Goal: Task Accomplishment & Management: Manage account settings

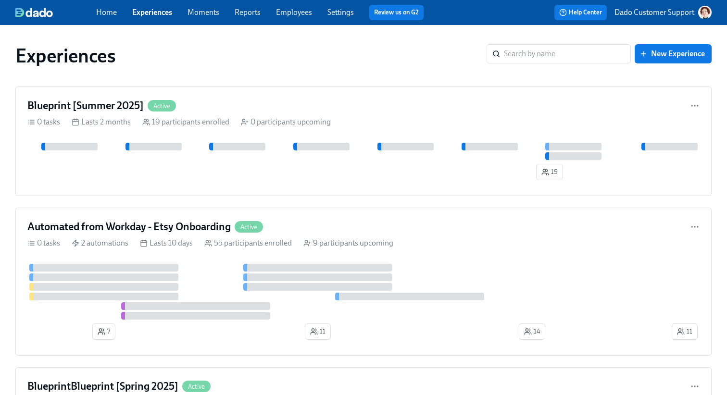
click at [299, 11] on link "Employees" at bounding box center [294, 12] width 36 height 9
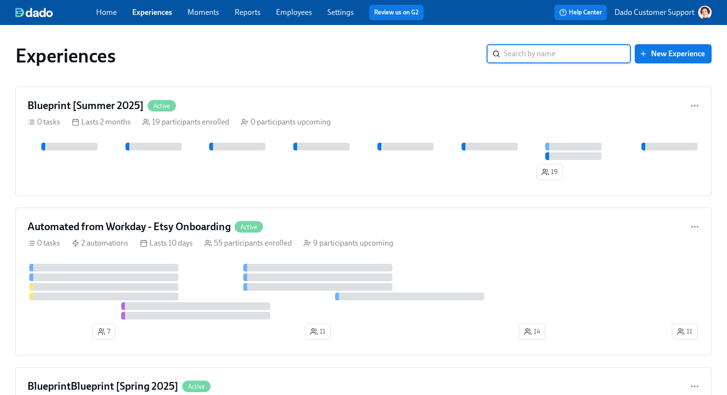
click at [553, 55] on input "search" at bounding box center [567, 53] width 127 height 19
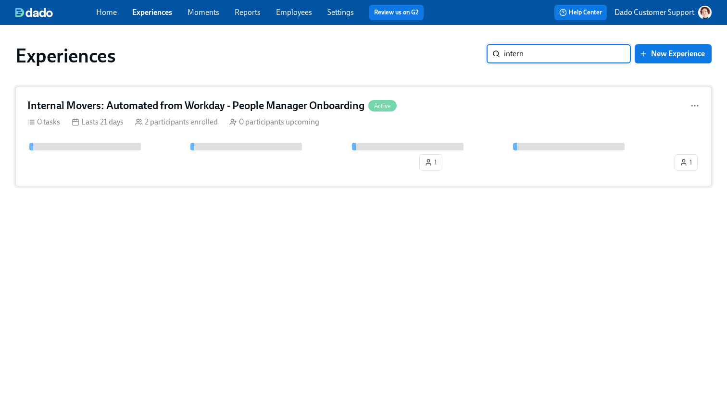
type input "intern"
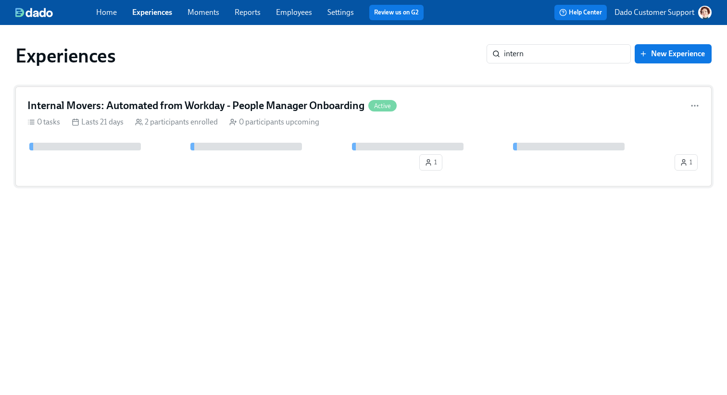
click at [248, 104] on h4 "Internal Movers: Automated from Workday - People Manager Onboarding" at bounding box center [195, 106] width 337 height 14
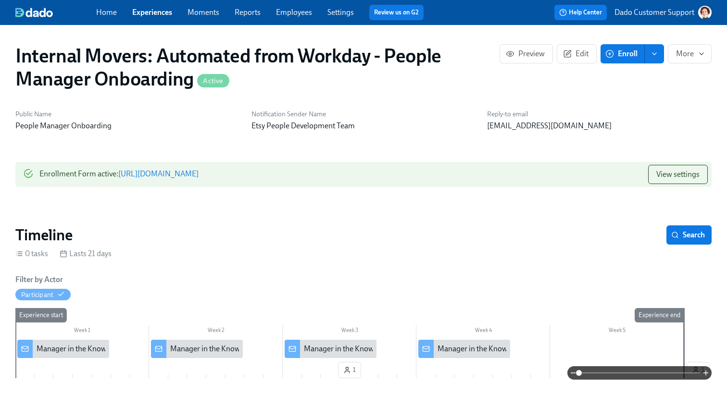
scroll to position [0, 512]
click at [574, 54] on span "Edit" at bounding box center [577, 54] width 24 height 10
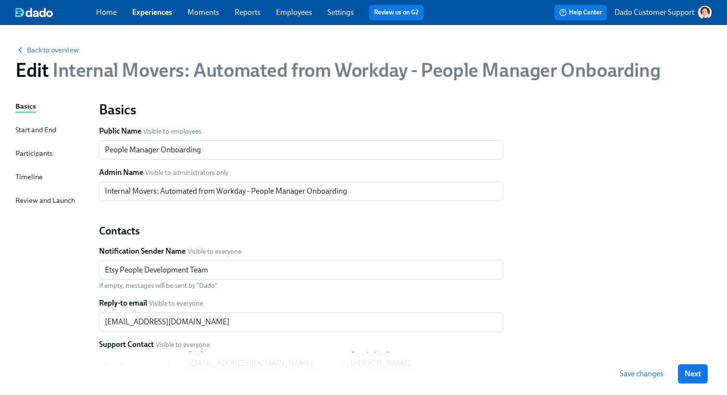
click at [25, 154] on div "Participants" at bounding box center [33, 153] width 37 height 11
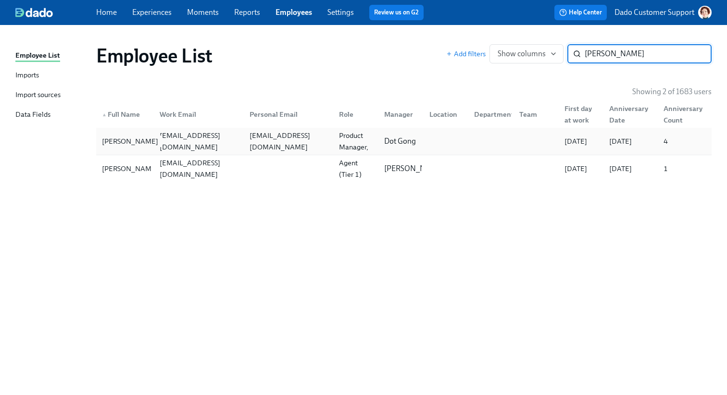
type input "juan garc"
click at [114, 136] on div "[PERSON_NAME]" at bounding box center [130, 142] width 64 height 12
click at [651, 58] on input "juan garc" at bounding box center [648, 53] width 127 height 19
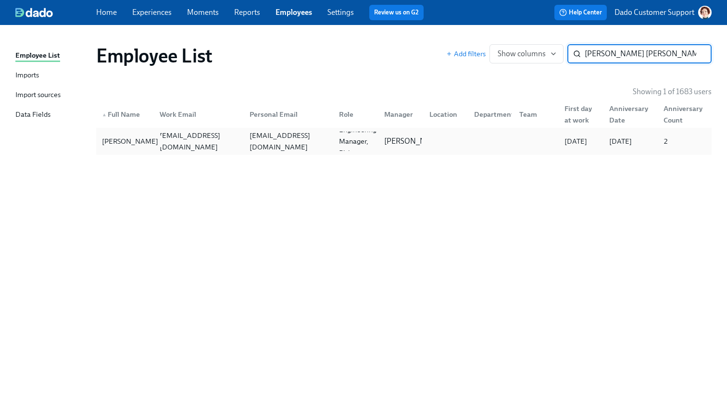
type input "emma natha"
click at [139, 134] on div "Emma Nathan" at bounding box center [125, 141] width 54 height 19
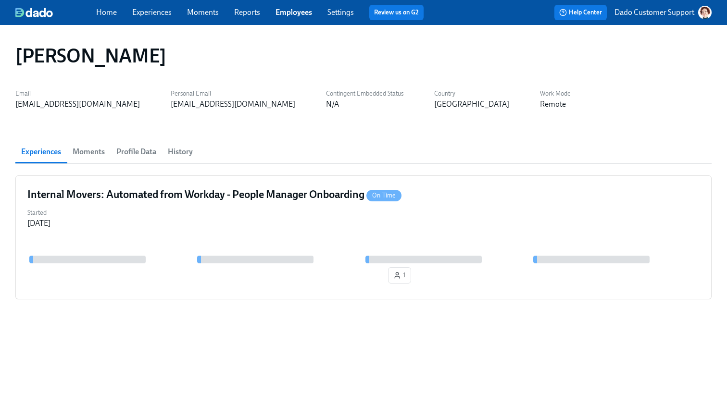
click at [144, 151] on span "Profile Data" at bounding box center [136, 151] width 40 height 13
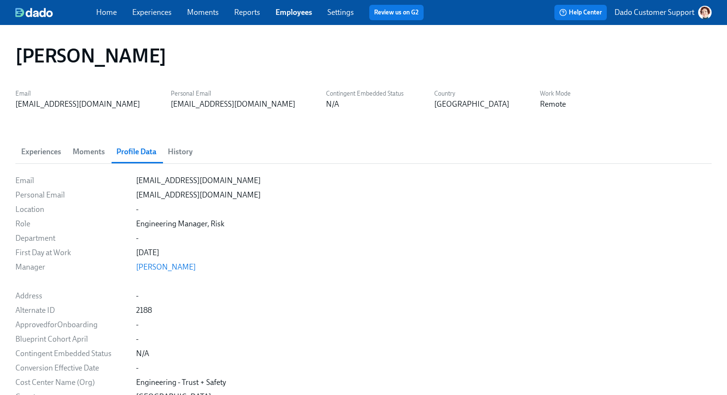
click at [175, 150] on span "History" at bounding box center [180, 151] width 25 height 13
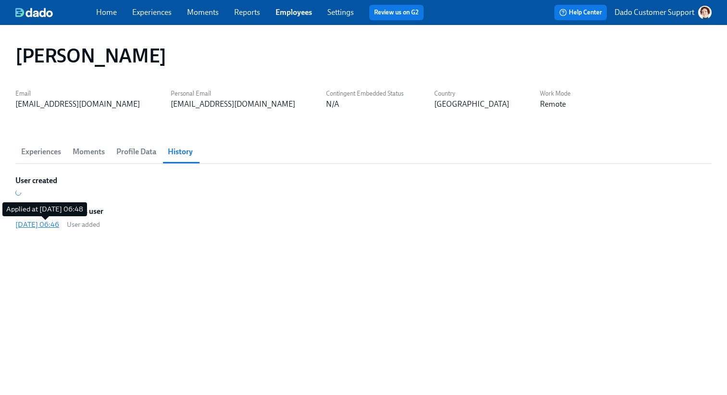
click at [59, 228] on div "2025/08/08 06:46" at bounding box center [37, 225] width 44 height 10
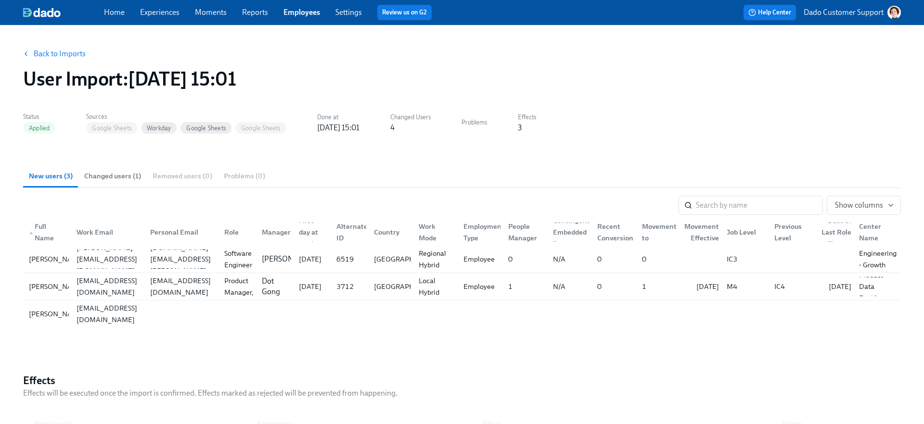
click at [573, 349] on div "Back to Imports User Import : [DATE] 15:01 Status Applied Sources Google Sheets…" at bounding box center [461, 319] width 877 height 565
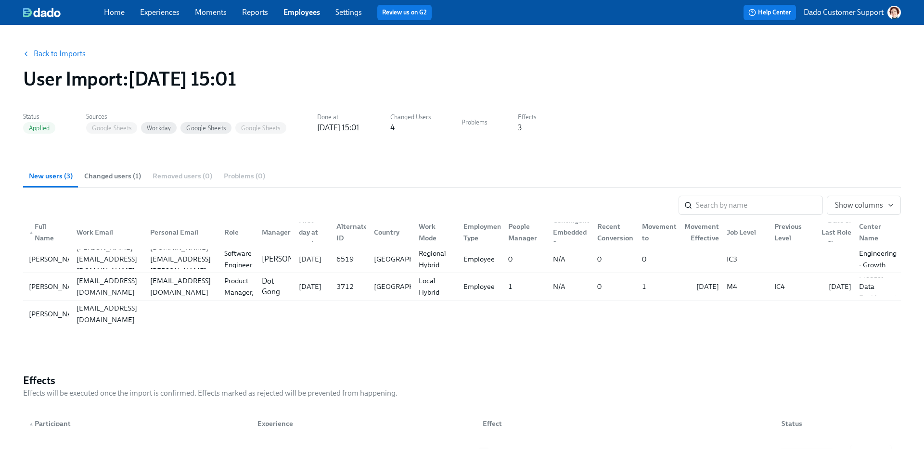
click at [158, 12] on link "Experiences" at bounding box center [159, 12] width 39 height 9
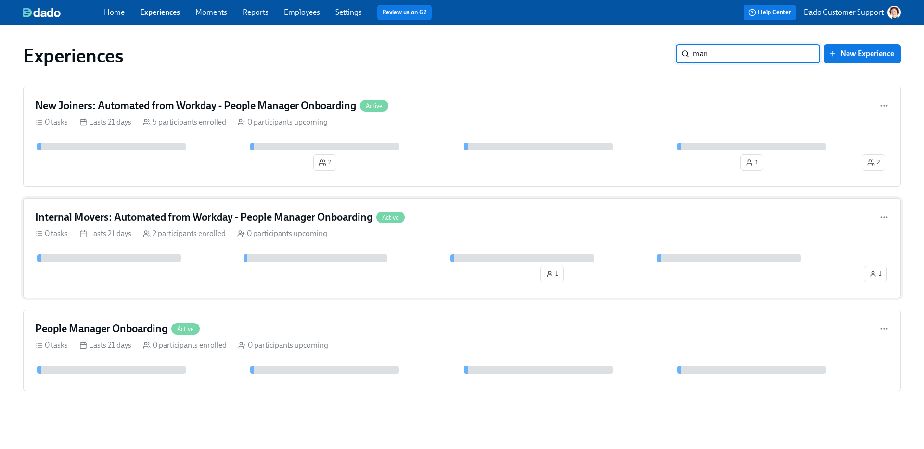
type input "man"
click at [196, 231] on div "2 participants enrolled" at bounding box center [184, 234] width 83 height 11
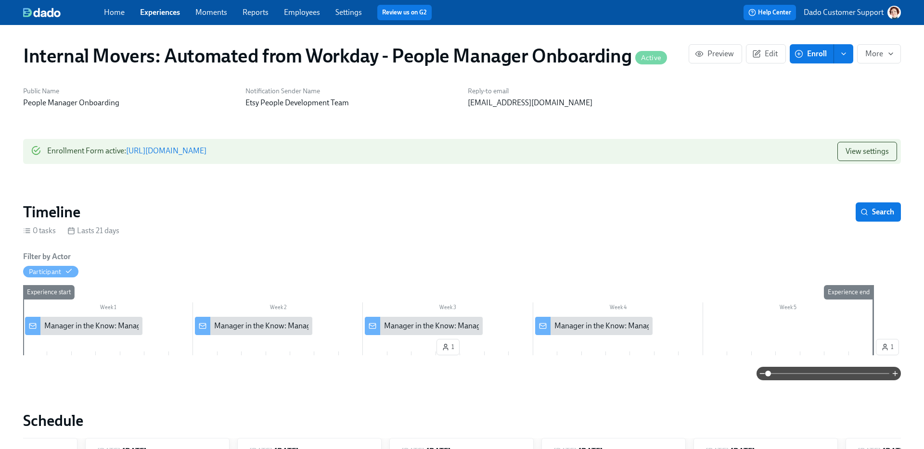
scroll to position [0, 331]
click at [773, 47] on button "Edit" at bounding box center [766, 53] width 40 height 19
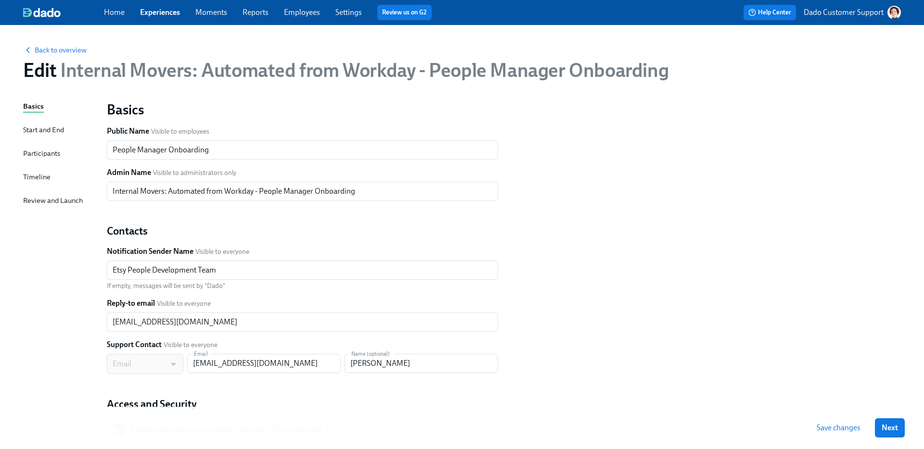
click at [47, 127] on div "Start and End" at bounding box center [43, 130] width 41 height 11
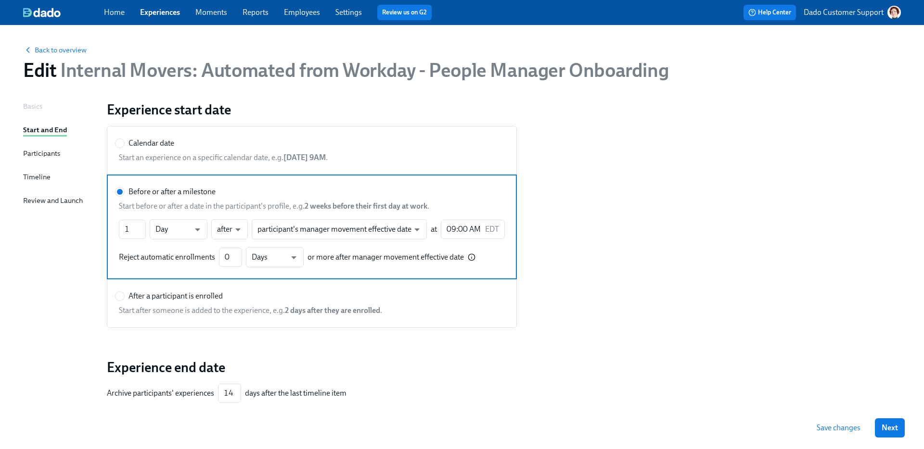
click at [346, 68] on span "Internal Movers: Automated from Workday - People Manager Onboarding" at bounding box center [362, 70] width 612 height 23
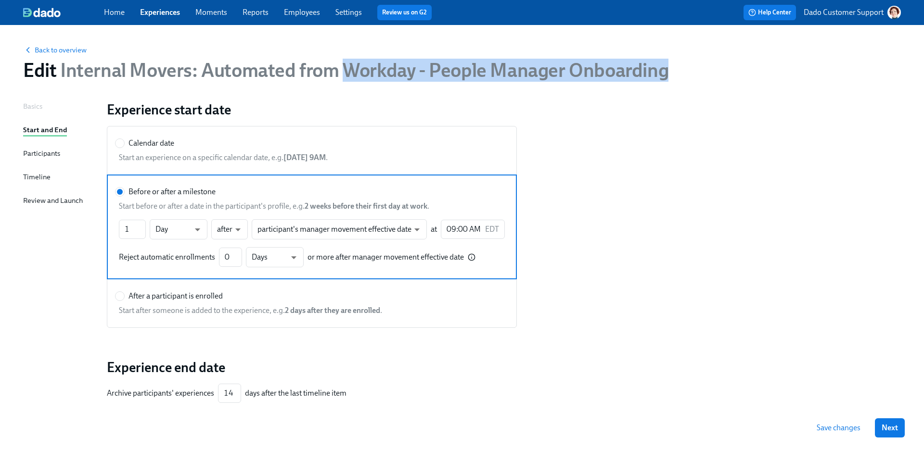
drag, startPoint x: 342, startPoint y: 68, endPoint x: 683, endPoint y: 73, distance: 341.1
click at [683, 74] on div "Edit Internal Movers: Automated from Workday - People Manager Onboarding" at bounding box center [461, 70] width 877 height 23
click at [683, 73] on div "Edit Internal Movers: Automated from Workday - People Manager Onboarding" at bounding box center [461, 70] width 877 height 23
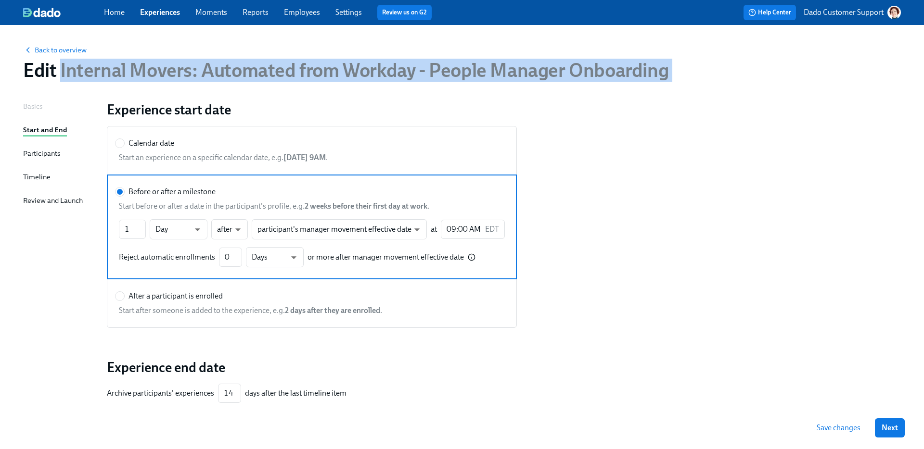
drag, startPoint x: 683, startPoint y: 73, endPoint x: 121, endPoint y: 62, distance: 562.0
click at [121, 62] on div "Edit Internal Movers: Automated from Workday - People Manager Onboarding" at bounding box center [461, 70] width 877 height 23
click at [121, 62] on span "Internal Movers: Automated from Workday - People Manager Onboarding" at bounding box center [362, 70] width 612 height 23
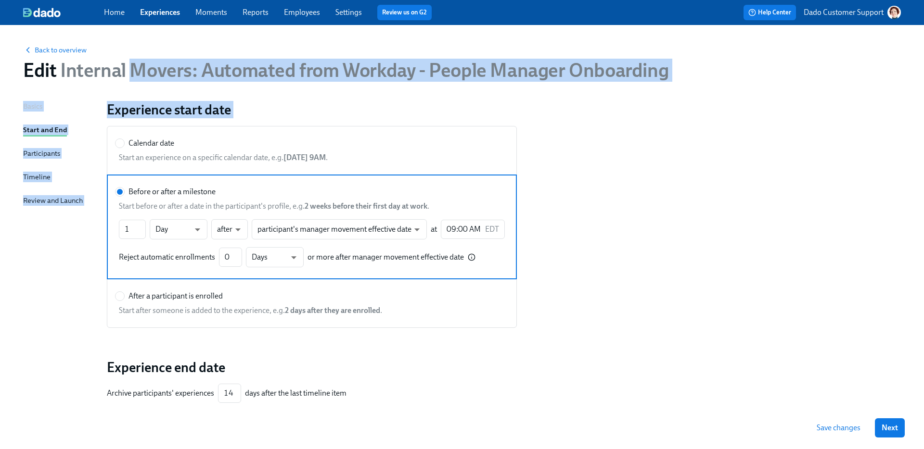
drag, startPoint x: 129, startPoint y: 64, endPoint x: 826, endPoint y: 120, distance: 698.8
click at [826, 120] on div "Back to overview Edit Internal Movers: Automated from Workday - People Manager …" at bounding box center [461, 257] width 877 height 440
click at [826, 120] on div "Calendar date Start an experience on a specific calendar date, e.g. [DATE] 9AM …" at bounding box center [503, 227] width 805 height 214
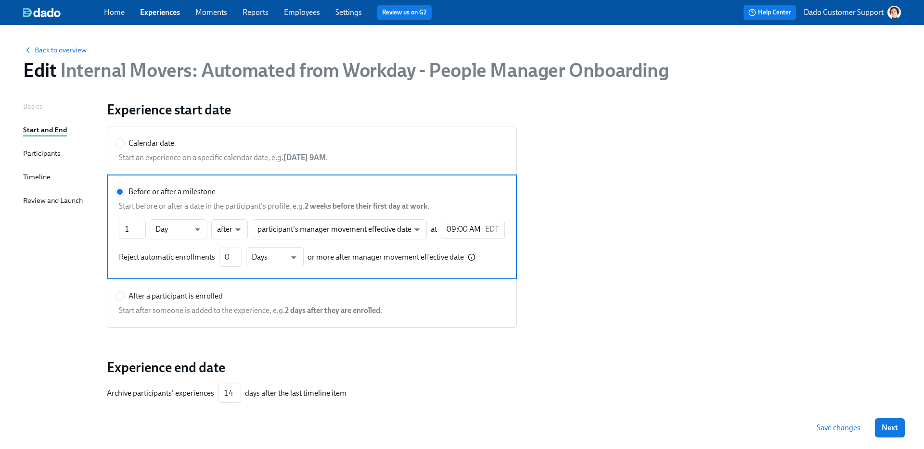
click at [672, 272] on div "Calendar date Start an experience on a specific calendar date, e.g. [DATE] 9AM …" at bounding box center [503, 227] width 805 height 214
